Goal: Contribute content: Contribute content

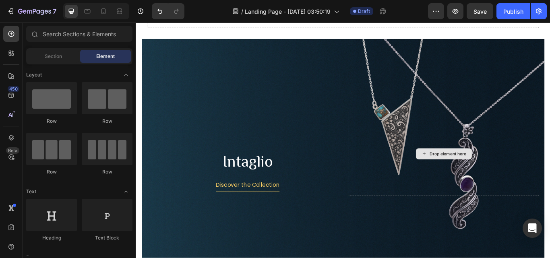
scroll to position [1031, 0]
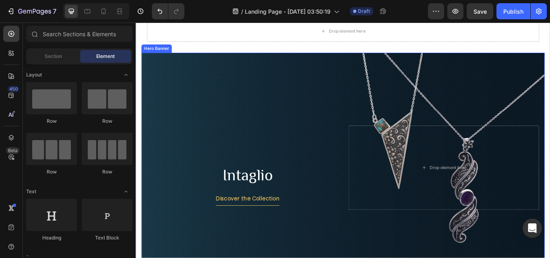
click at [341, 118] on div "Background Image" at bounding box center [377, 192] width 470 height 268
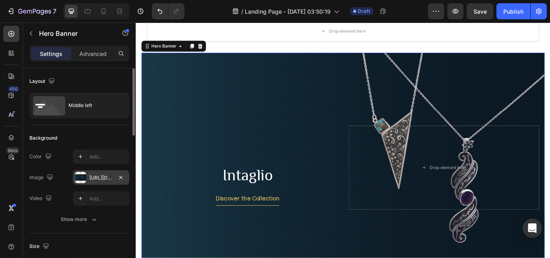
click at [82, 178] on div at bounding box center [80, 177] width 11 height 11
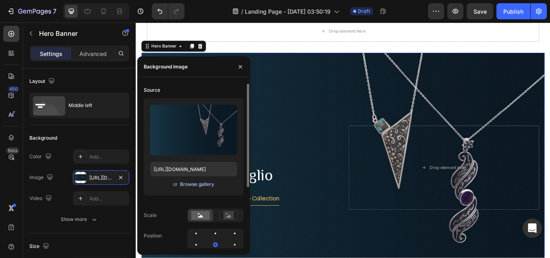
click at [204, 184] on div "Browse gallery" at bounding box center [197, 184] width 34 height 7
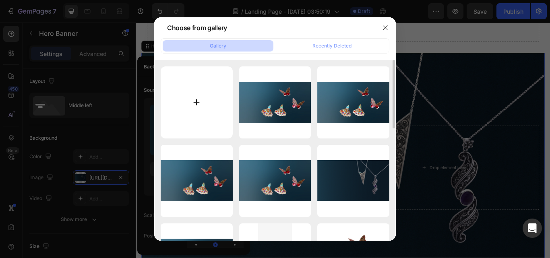
click at [197, 105] on input "file" at bounding box center [197, 102] width 72 height 72
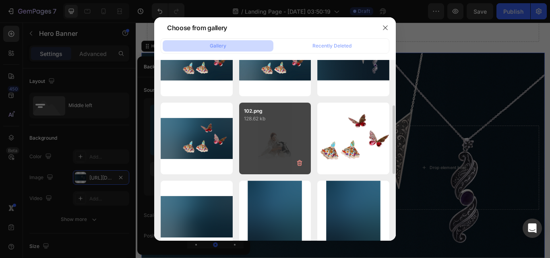
scroll to position [0, 0]
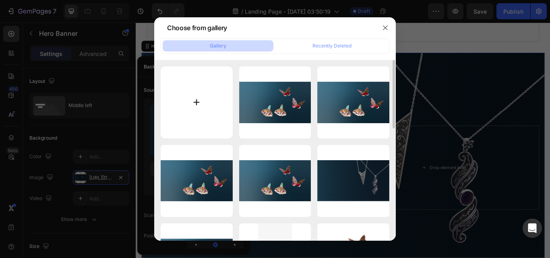
click at [193, 97] on input "file" at bounding box center [197, 102] width 72 height 72
type input "C:\fakepath\Intaglio-hero-w-2400.webp"
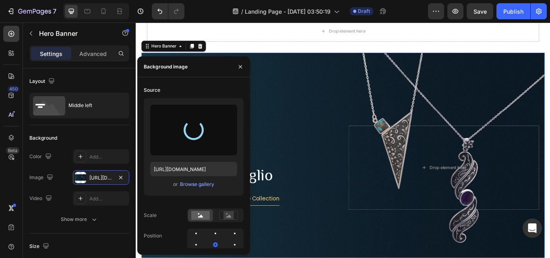
type input "[URL][DOMAIN_NAME]"
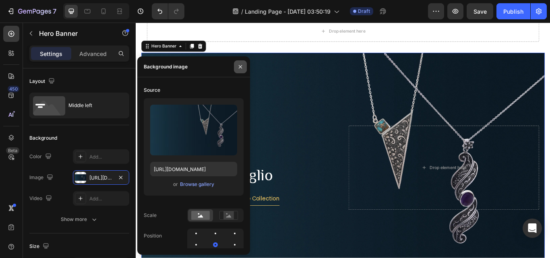
click at [241, 64] on icon "button" at bounding box center [240, 67] width 6 height 6
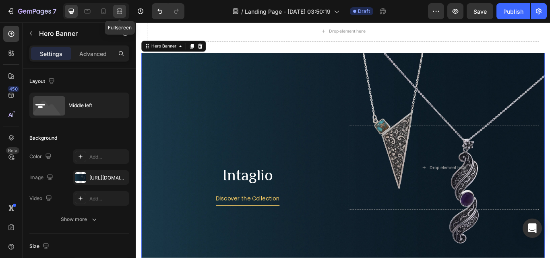
click at [120, 10] on icon at bounding box center [119, 11] width 8 height 8
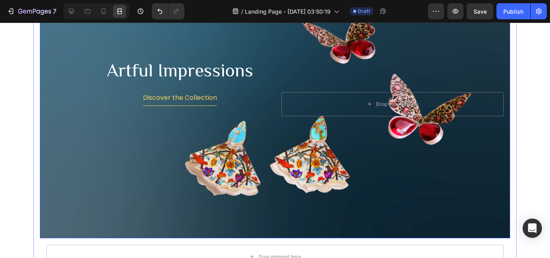
scroll to position [905, 0]
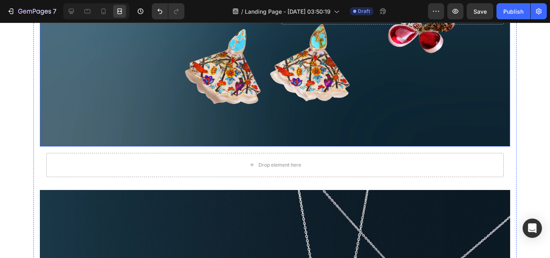
click at [225, 115] on div "Background Image" at bounding box center [275, 12] width 470 height 268
click at [72, 10] on icon at bounding box center [71, 11] width 8 height 8
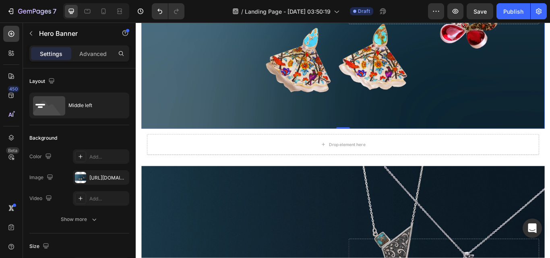
click at [171, 91] on div "Background Image" at bounding box center [377, 12] width 470 height 268
click at [82, 179] on div at bounding box center [80, 177] width 11 height 11
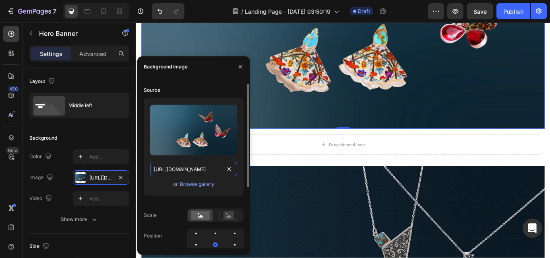
click at [206, 168] on input "[URL][DOMAIN_NAME]" at bounding box center [193, 169] width 87 height 14
click at [220, 170] on input "[URL][DOMAIN_NAME]" at bounding box center [193, 169] width 87 height 14
click at [202, 183] on div "Browse gallery" at bounding box center [197, 184] width 34 height 7
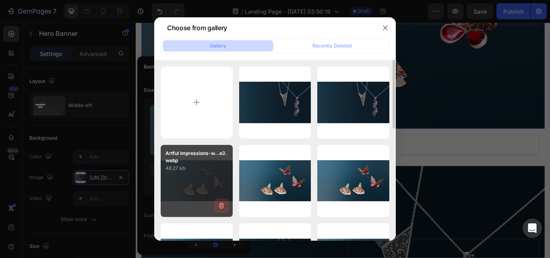
click at [222, 208] on icon "button" at bounding box center [221, 205] width 5 height 6
click at [220, 207] on div "Delete" at bounding box center [216, 207] width 15 height 7
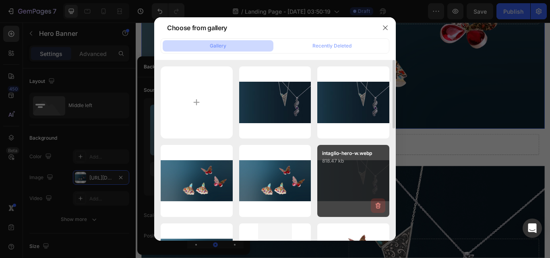
click at [378, 208] on icon "button" at bounding box center [377, 205] width 5 height 6
click at [377, 207] on div "Delete" at bounding box center [373, 207] width 15 height 7
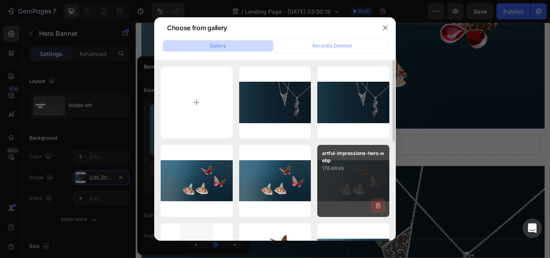
click at [379, 208] on icon "button" at bounding box center [377, 205] width 5 height 6
click at [378, 206] on div "Delete" at bounding box center [373, 207] width 15 height 7
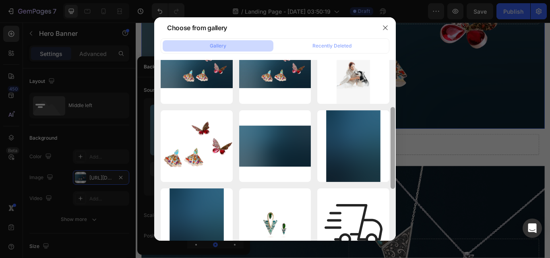
scroll to position [110, 0]
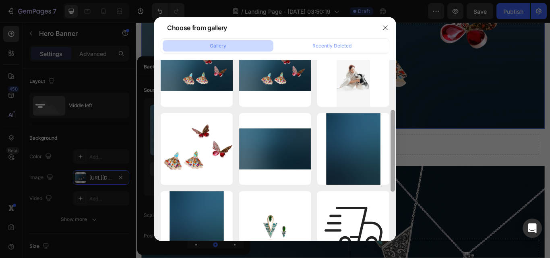
drag, startPoint x: 393, startPoint y: 124, endPoint x: 395, endPoint y: 173, distance: 49.5
click at [395, 173] on div at bounding box center [393, 150] width 6 height 181
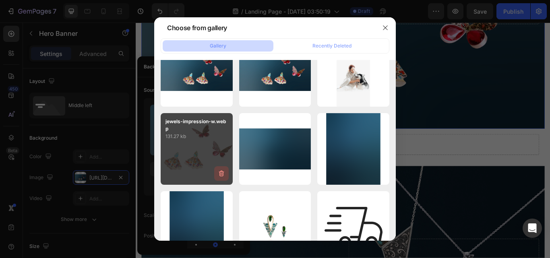
click at [221, 173] on icon "button" at bounding box center [221, 173] width 8 height 8
click at [225, 176] on button "Delete" at bounding box center [217, 175] width 22 height 10
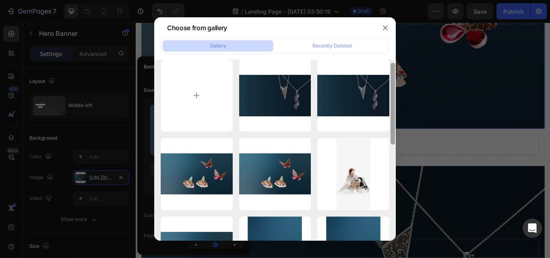
scroll to position [0, 0]
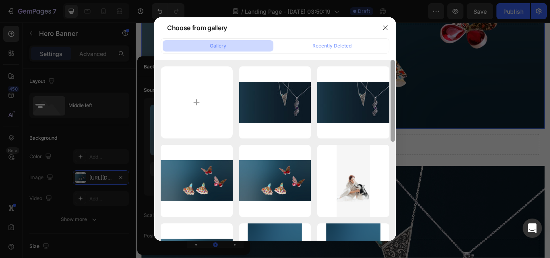
drag, startPoint x: 394, startPoint y: 144, endPoint x: 390, endPoint y: 87, distance: 56.5
click at [390, 87] on div at bounding box center [393, 150] width 6 height 181
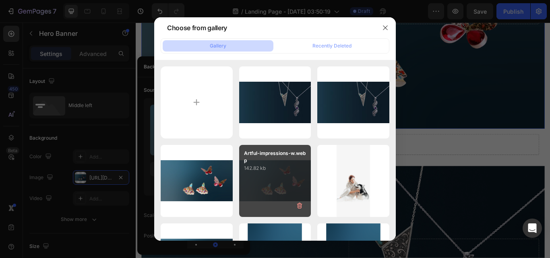
click at [270, 186] on div "Artful-impressions-w.webp 142.82 kb" at bounding box center [275, 181] width 72 height 72
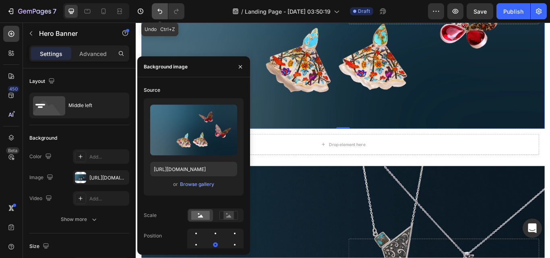
click at [163, 10] on icon "Undo/Redo" at bounding box center [160, 11] width 8 height 8
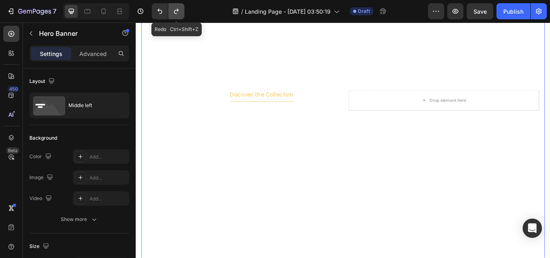
click at [171, 10] on button "Undo/Redo" at bounding box center [176, 11] width 16 height 16
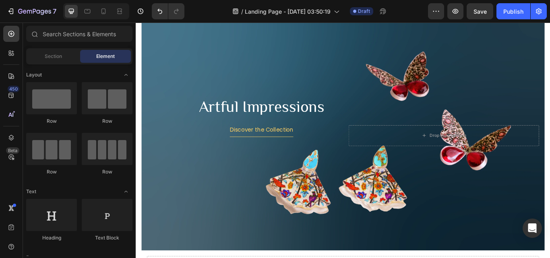
scroll to position [751, 0]
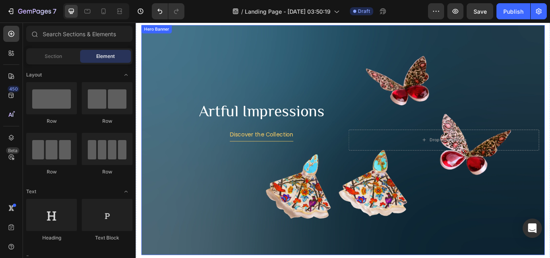
click at [167, 48] on div "Background Image" at bounding box center [377, 160] width 470 height 268
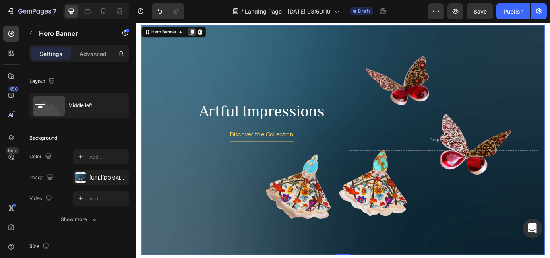
click at [199, 33] on icon at bounding box center [201, 34] width 6 height 6
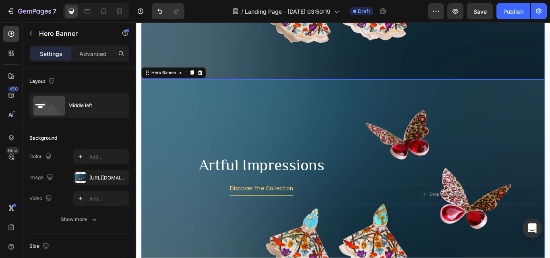
scroll to position [991, 0]
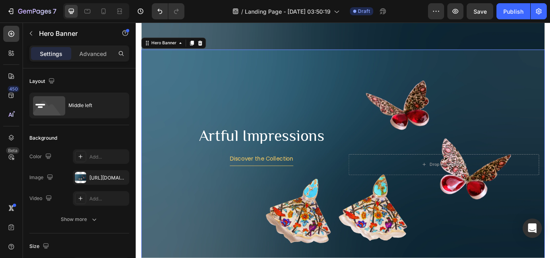
click at [357, 112] on div "Background Image" at bounding box center [377, 188] width 470 height 268
click at [80, 180] on div at bounding box center [80, 177] width 11 height 11
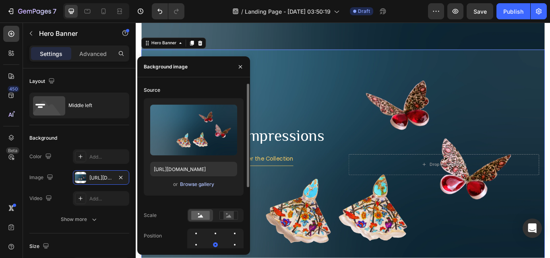
click at [200, 185] on div "Browse gallery" at bounding box center [197, 184] width 34 height 7
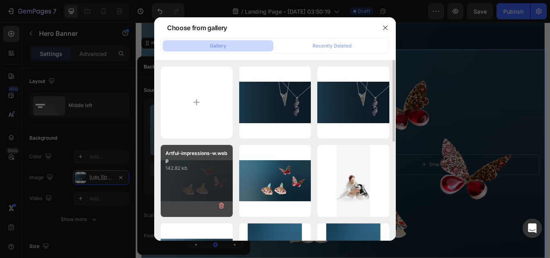
click at [191, 186] on div "Artful-impressions-w.webp 142.82 kb" at bounding box center [197, 181] width 72 height 72
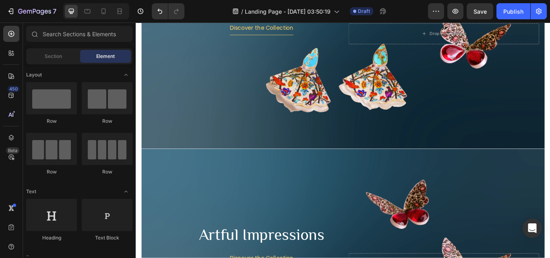
scroll to position [872, 0]
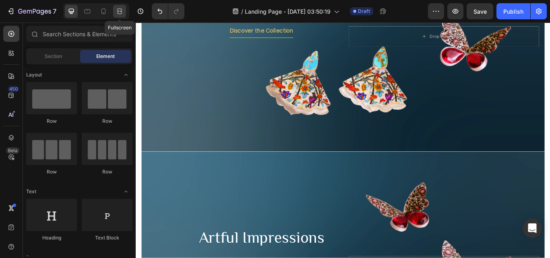
click at [122, 11] on icon at bounding box center [119, 11] width 8 height 8
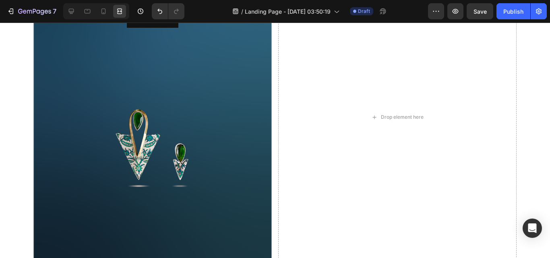
scroll to position [499, 0]
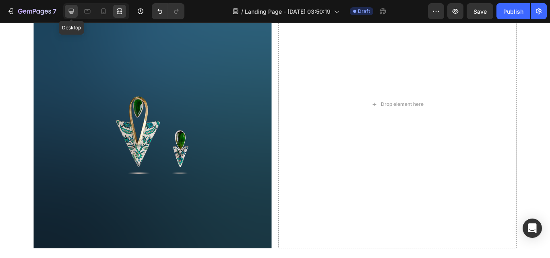
click at [72, 8] on icon at bounding box center [71, 11] width 8 height 8
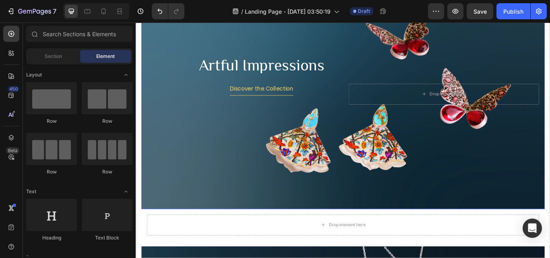
scroll to position [1103, 0]
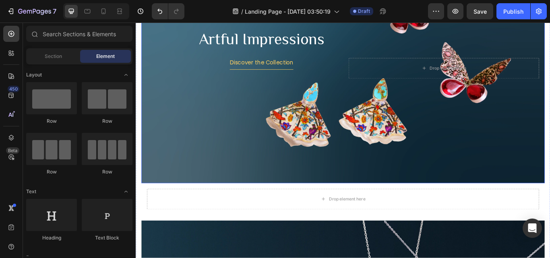
click at [242, 167] on div "Background Image" at bounding box center [377, 76] width 470 height 268
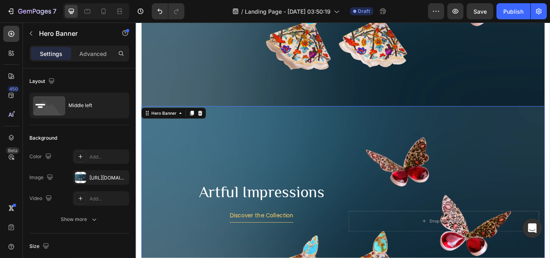
scroll to position [902, 0]
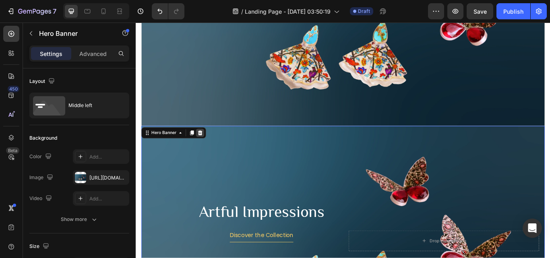
click at [210, 148] on icon at bounding box center [210, 151] width 5 height 6
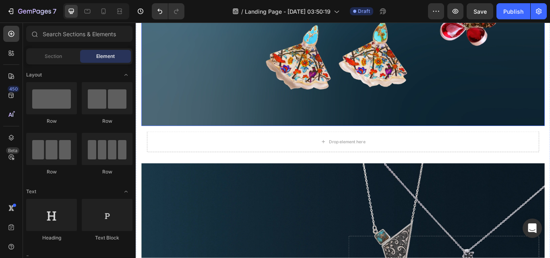
click at [235, 92] on div "Background Image" at bounding box center [377, 9] width 470 height 268
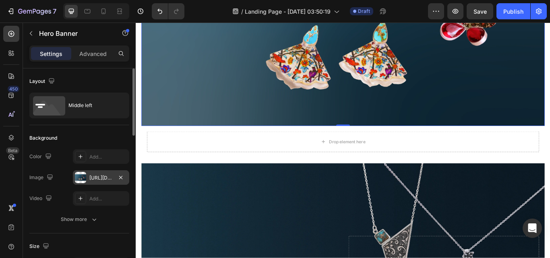
click at [90, 181] on div "[URL][DOMAIN_NAME]" at bounding box center [100, 177] width 23 height 7
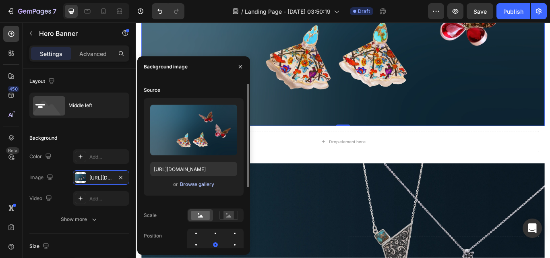
click at [207, 182] on div "Browse gallery" at bounding box center [197, 184] width 34 height 7
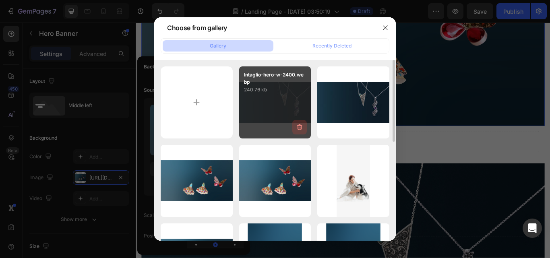
click at [300, 130] on icon "button" at bounding box center [299, 127] width 8 height 8
click at [300, 130] on div "Delete" at bounding box center [294, 128] width 15 height 7
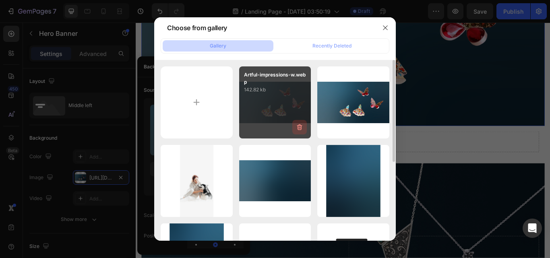
click at [300, 129] on icon "button" at bounding box center [299, 127] width 8 height 8
click at [300, 129] on div "Delete" at bounding box center [294, 128] width 15 height 7
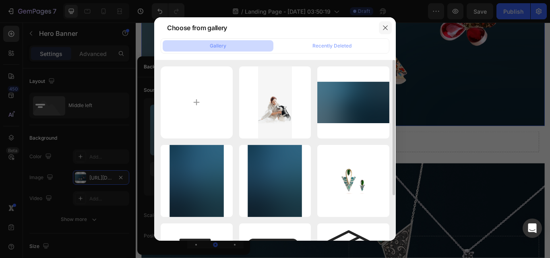
click at [386, 29] on icon "button" at bounding box center [385, 27] width 4 height 4
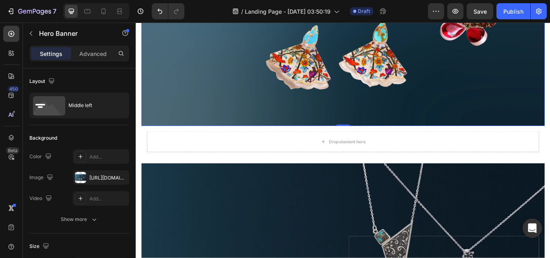
click at [335, 103] on div "Background Image" at bounding box center [377, 9] width 470 height 268
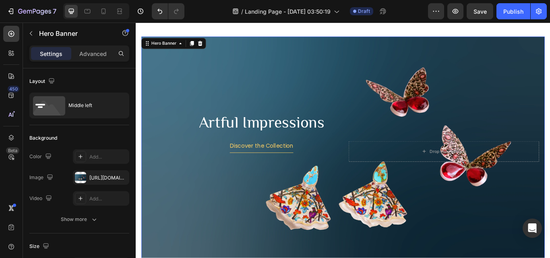
scroll to position [781, 0]
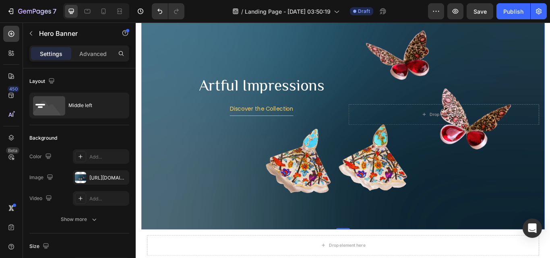
click at [223, 156] on div "Background Image" at bounding box center [377, 130] width 470 height 268
click at [81, 184] on div "[URL][DOMAIN_NAME]" at bounding box center [101, 177] width 56 height 14
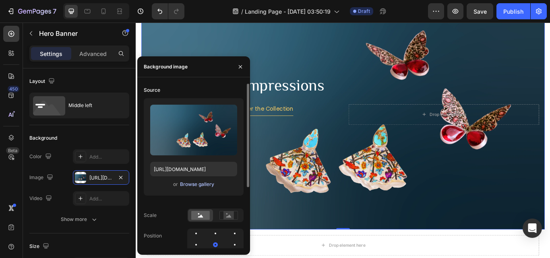
click at [197, 184] on div "Browse gallery" at bounding box center [197, 184] width 34 height 7
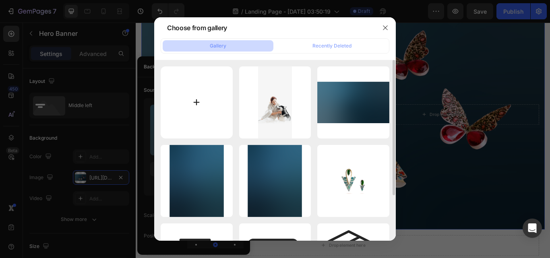
click at [205, 110] on input "file" at bounding box center [197, 102] width 72 height 72
type input "C:\fakepath\Artful-impressions-w.webp"
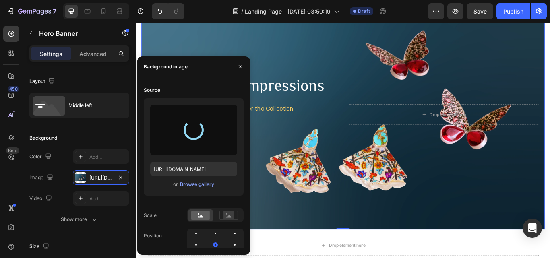
type input "[URL][DOMAIN_NAME]"
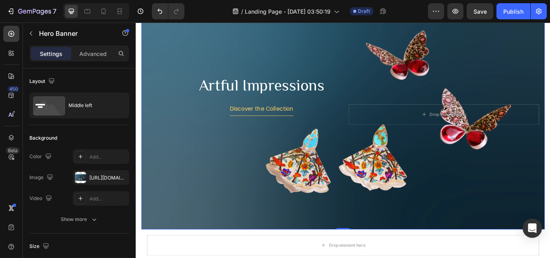
click at [314, 238] on div "Background Image" at bounding box center [377, 130] width 470 height 268
